Goal: Transaction & Acquisition: Purchase product/service

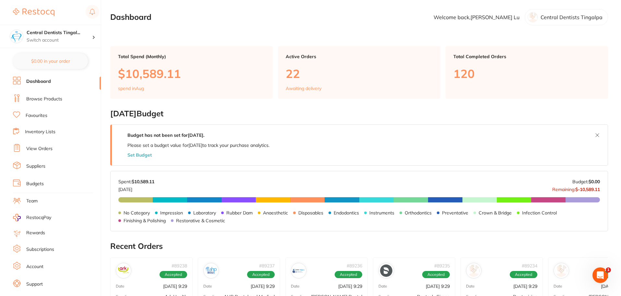
click at [44, 100] on link "Browse Products" at bounding box center [44, 99] width 36 height 6
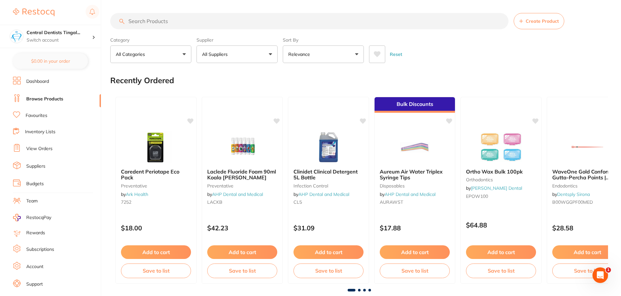
click at [250, 60] on button "All Suppliers" at bounding box center [237, 54] width 81 height 18
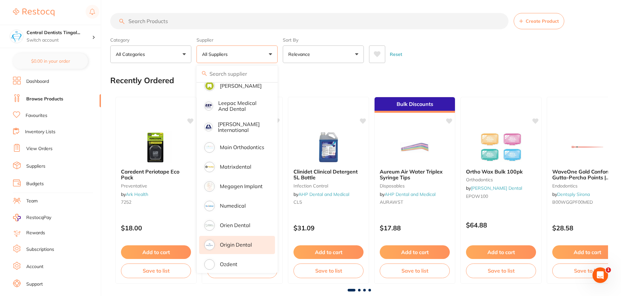
scroll to position [487, 0]
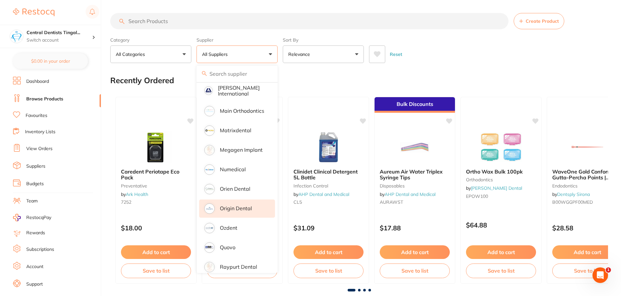
click at [235, 205] on p "Origin Dental" at bounding box center [236, 208] width 32 height 6
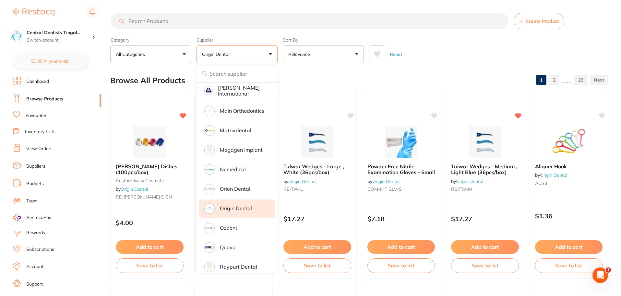
click at [195, 29] on input "search" at bounding box center [309, 21] width 398 height 16
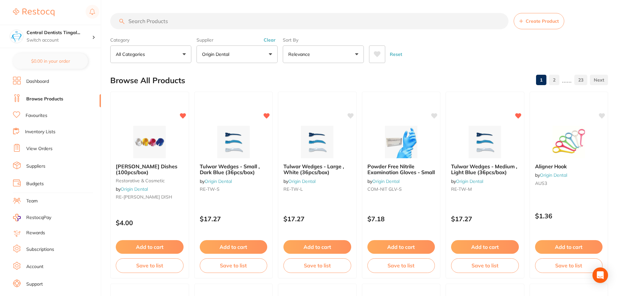
click at [190, 23] on input "search" at bounding box center [309, 21] width 398 height 16
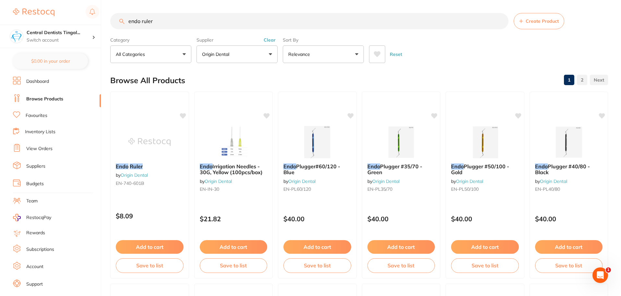
scroll to position [0, 0]
type input "endo ruler"
click at [143, 245] on button "Add to cart" at bounding box center [150, 247] width 68 height 14
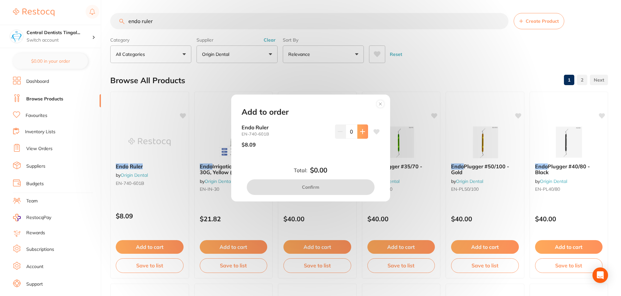
click at [366, 136] on button at bounding box center [363, 131] width 11 height 14
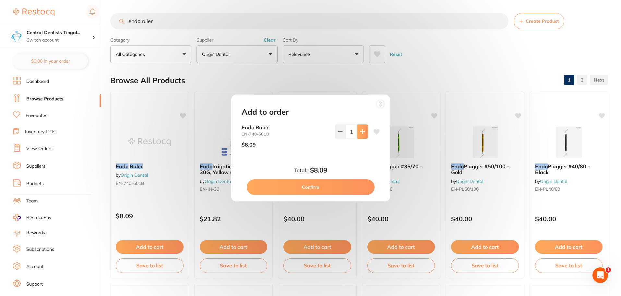
click at [364, 136] on button at bounding box center [363, 131] width 11 height 14
type input "2"
click at [276, 185] on button "Confirm" at bounding box center [311, 187] width 128 height 16
checkbox input "false"
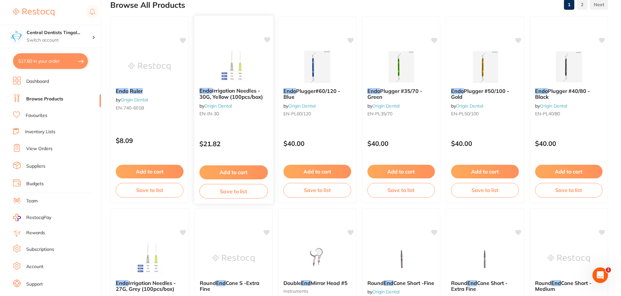
scroll to position [227, 0]
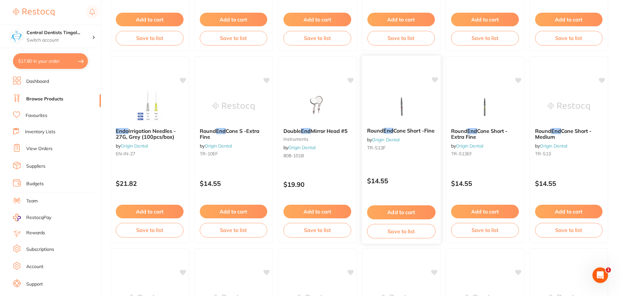
click at [404, 110] on img at bounding box center [401, 106] width 42 height 33
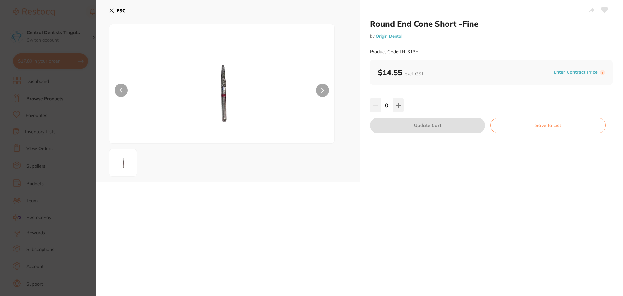
click at [318, 92] on button at bounding box center [322, 90] width 13 height 13
click at [319, 91] on button at bounding box center [322, 90] width 13 height 13
click at [120, 13] on button "ESC" at bounding box center [117, 10] width 17 height 11
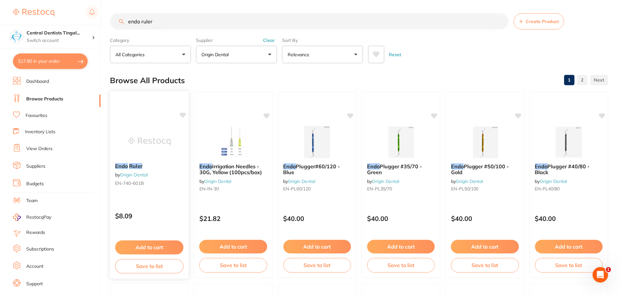
scroll to position [227, 0]
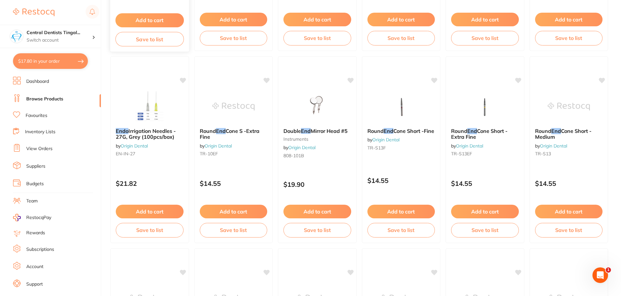
click at [121, 11] on div "Add to cart Save to list" at bounding box center [149, 29] width 79 height 43
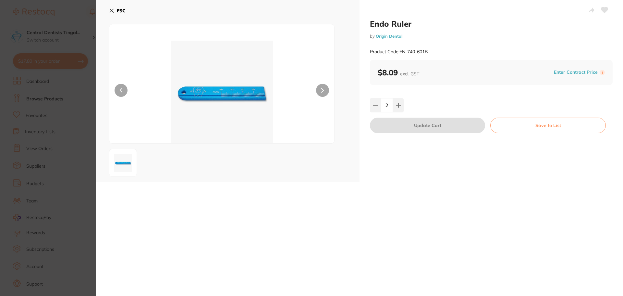
click at [122, 11] on b "ESC" at bounding box center [121, 11] width 9 height 6
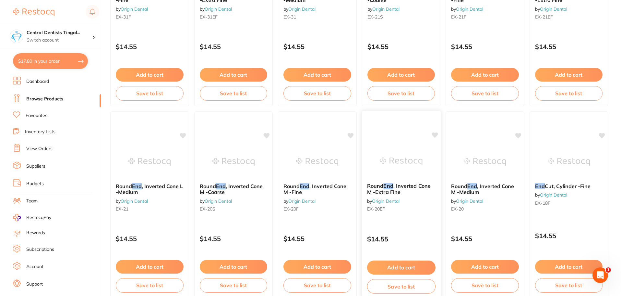
scroll to position [1550, 0]
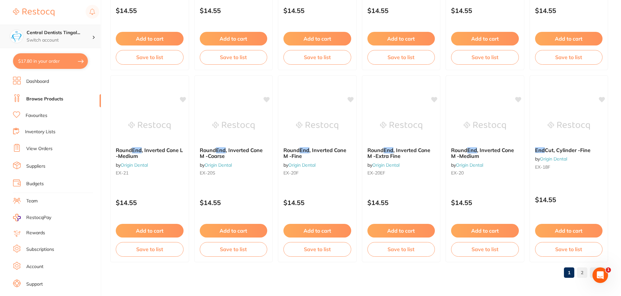
click at [51, 34] on h4 "Central Dentists Tingal..." at bounding box center [60, 33] width 66 height 6
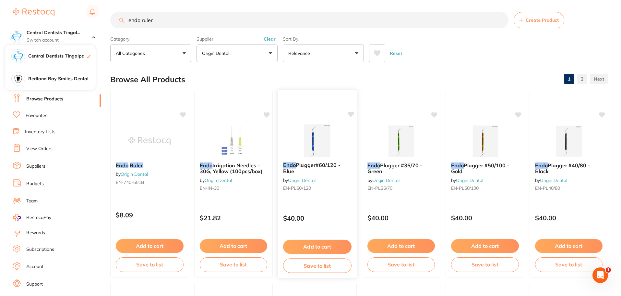
scroll to position [0, 0]
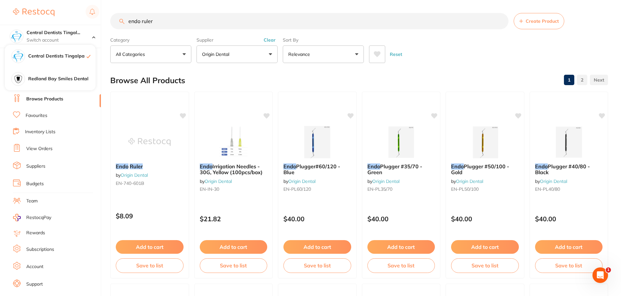
click at [157, 25] on input "endo ruler" at bounding box center [309, 21] width 398 height 16
click at [158, 23] on input "endo ruler" at bounding box center [309, 21] width 398 height 16
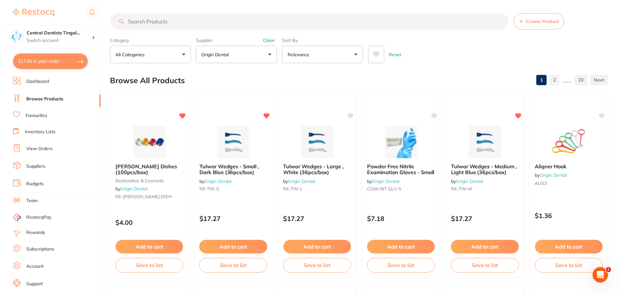
scroll to position [452, 0]
click at [273, 40] on button "Clear" at bounding box center [270, 40] width 16 height 6
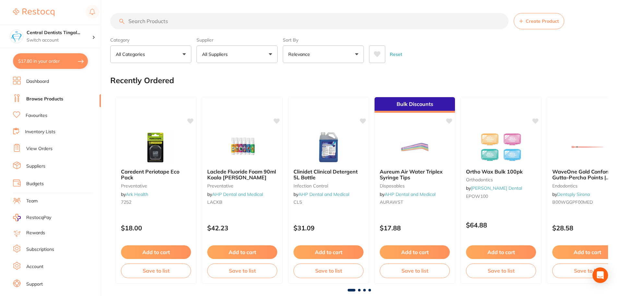
click at [231, 18] on input "search" at bounding box center [309, 21] width 398 height 16
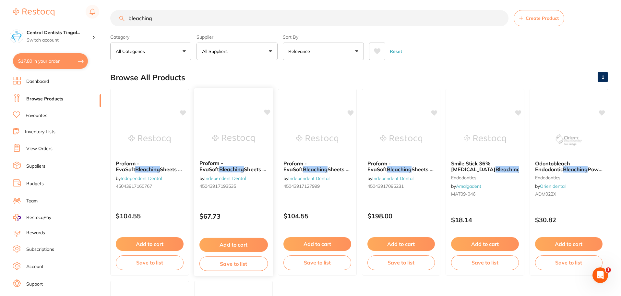
scroll to position [0, 0]
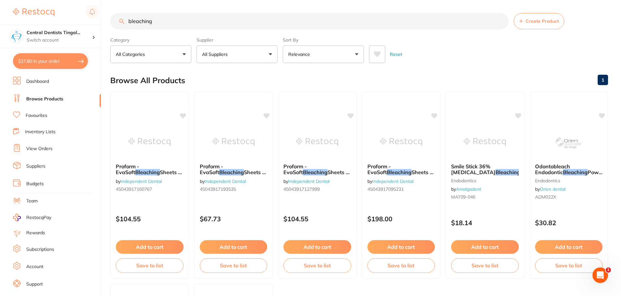
click at [212, 24] on input "bleaching" at bounding box center [309, 21] width 398 height 16
click at [212, 25] on input "bleaching" at bounding box center [309, 21] width 398 height 16
paste input "Bioplast Bleach"
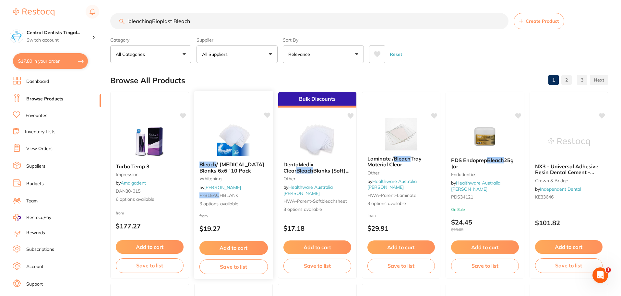
type input "bleachingBioplast Bleach"
click at [220, 141] on img at bounding box center [233, 139] width 42 height 33
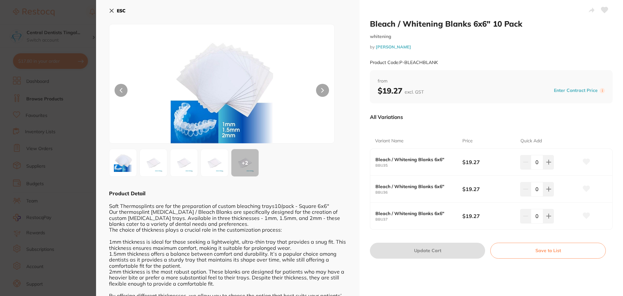
click at [320, 90] on button at bounding box center [322, 90] width 13 height 13
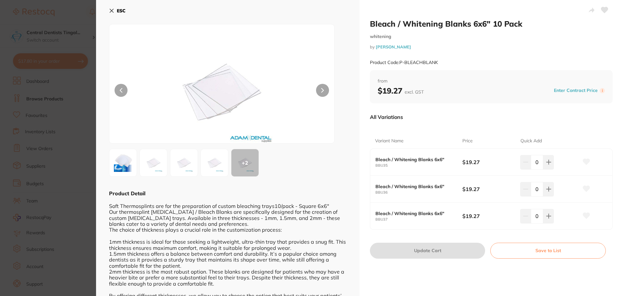
click at [320, 90] on button at bounding box center [322, 90] width 13 height 13
click at [548, 162] on icon at bounding box center [548, 162] width 4 height 4
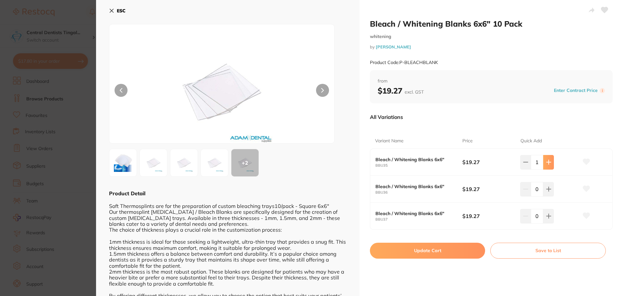
click at [548, 162] on icon at bounding box center [548, 162] width 4 height 4
type input "2"
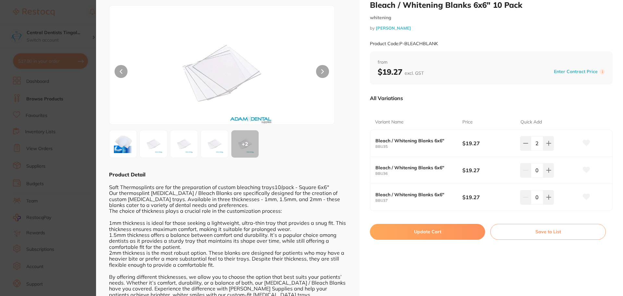
scroll to position [37, 0]
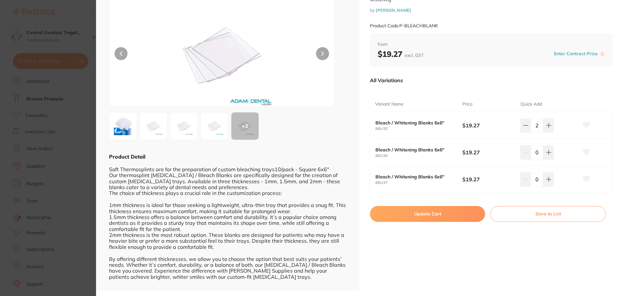
click at [423, 214] on button "Update Cart" at bounding box center [427, 214] width 115 height 16
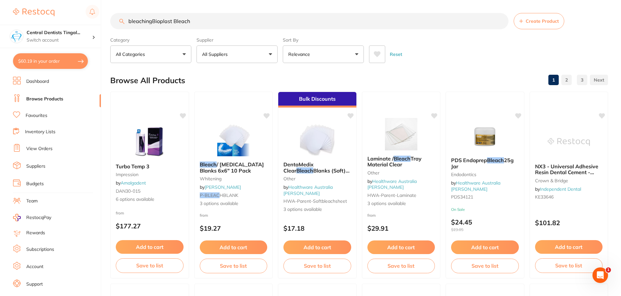
click at [270, 20] on input "bleachingBioplast Bleach" at bounding box center [309, 21] width 398 height 16
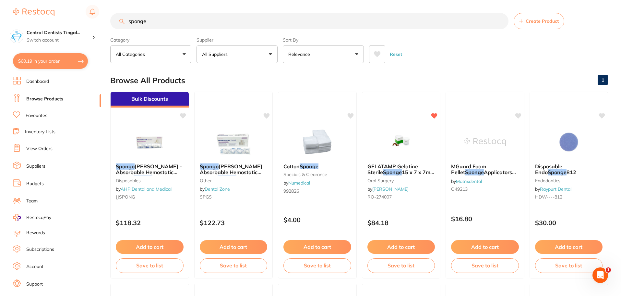
click at [129, 20] on input "sponge" at bounding box center [309, 21] width 398 height 16
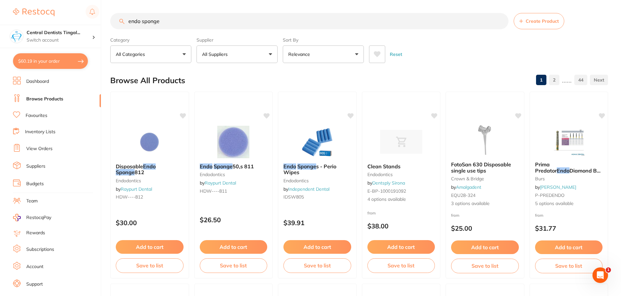
click at [204, 21] on input "endo sponge" at bounding box center [309, 21] width 398 height 16
click at [191, 19] on input "endo sponge" at bounding box center [309, 21] width 398 height 16
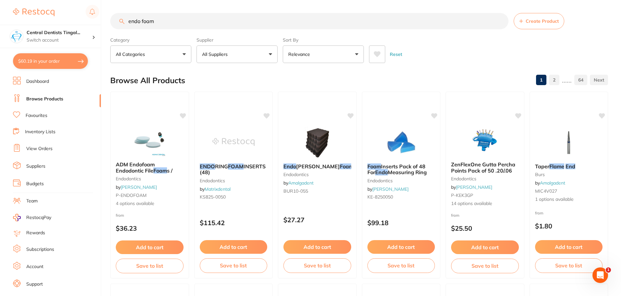
click at [170, 19] on input "endo foam" at bounding box center [309, 21] width 398 height 16
click at [168, 19] on input "endo foam" at bounding box center [309, 21] width 398 height 16
click at [227, 52] on p "All Suppliers" at bounding box center [216, 54] width 28 height 6
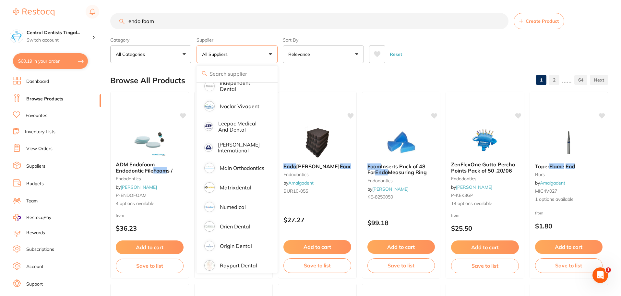
scroll to position [357, 0]
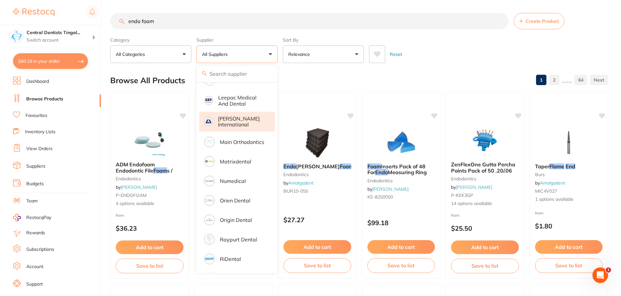
click at [230, 121] on p "[PERSON_NAME] International" at bounding box center [242, 121] width 48 height 12
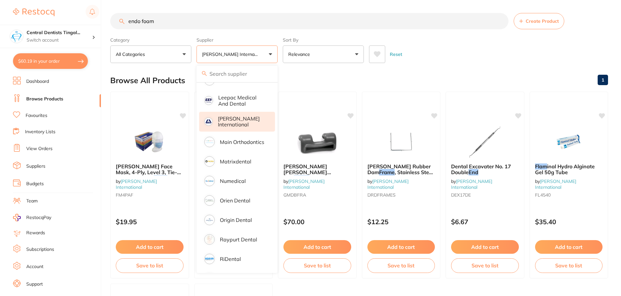
click at [462, 72] on div "Browse All Products 1" at bounding box center [359, 80] width 498 height 22
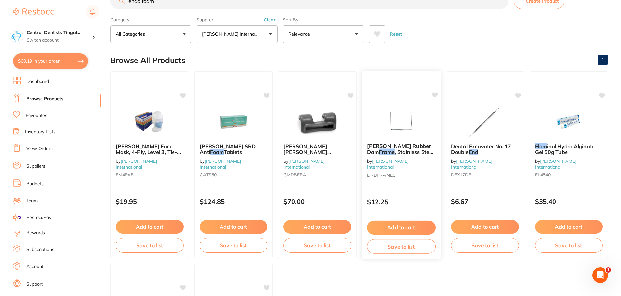
scroll to position [0, 0]
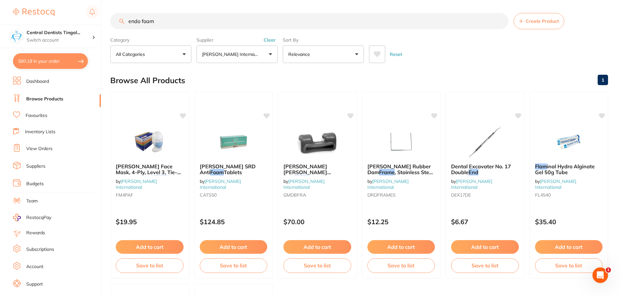
click at [208, 26] on input "endo foam" at bounding box center [309, 21] width 398 height 16
click at [207, 28] on input "endo foam" at bounding box center [309, 21] width 398 height 16
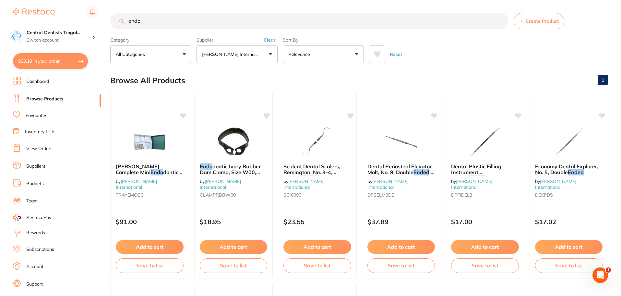
click at [186, 20] on input "endo" at bounding box center [309, 21] width 398 height 16
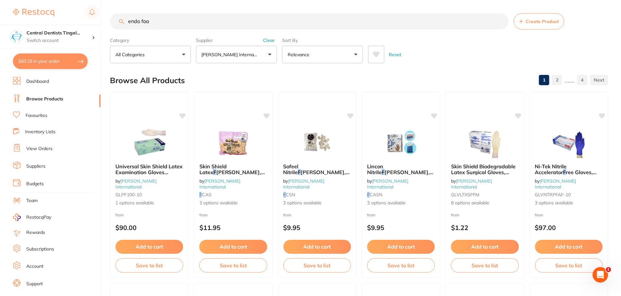
scroll to position [415, 0]
type input "endo foam"
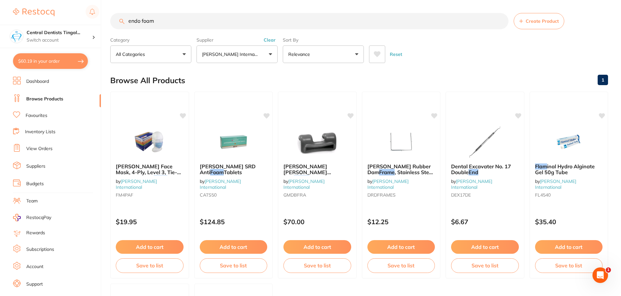
scroll to position [0, 0]
click at [267, 37] on button "Clear" at bounding box center [270, 40] width 16 height 6
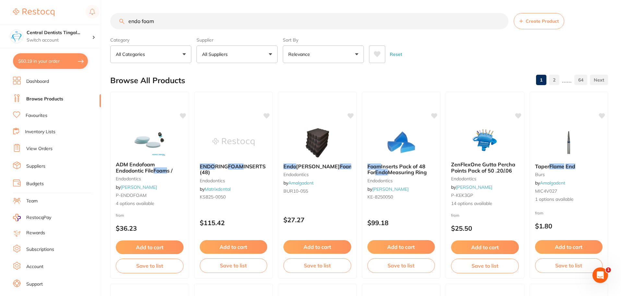
click at [134, 141] on img at bounding box center [149, 140] width 42 height 32
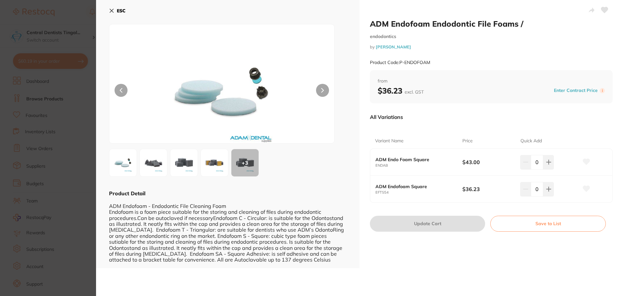
click at [209, 164] on img at bounding box center [214, 162] width 23 height 23
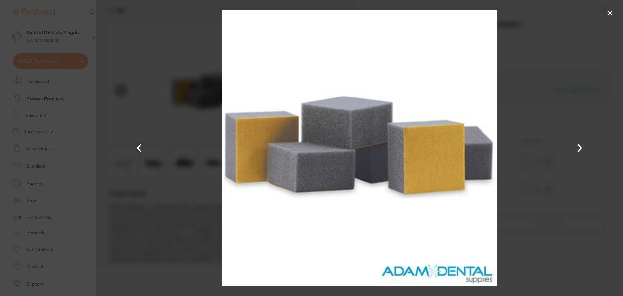
click at [540, 141] on div at bounding box center [359, 148] width 527 height 296
click at [606, 13] on button at bounding box center [610, 13] width 10 height 10
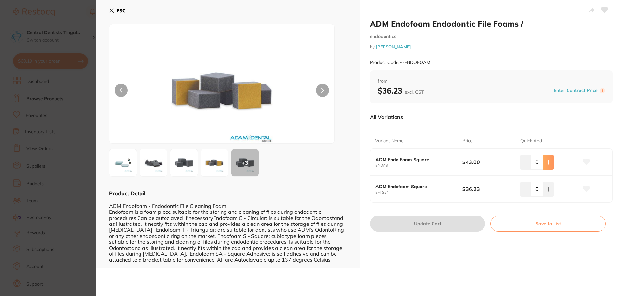
click at [551, 161] on button at bounding box center [548, 162] width 11 height 14
type input "1"
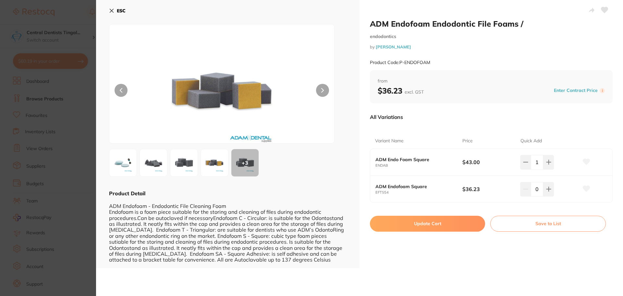
click at [423, 223] on button "Update Cart" at bounding box center [427, 223] width 115 height 16
